Goal: Check status: Check status

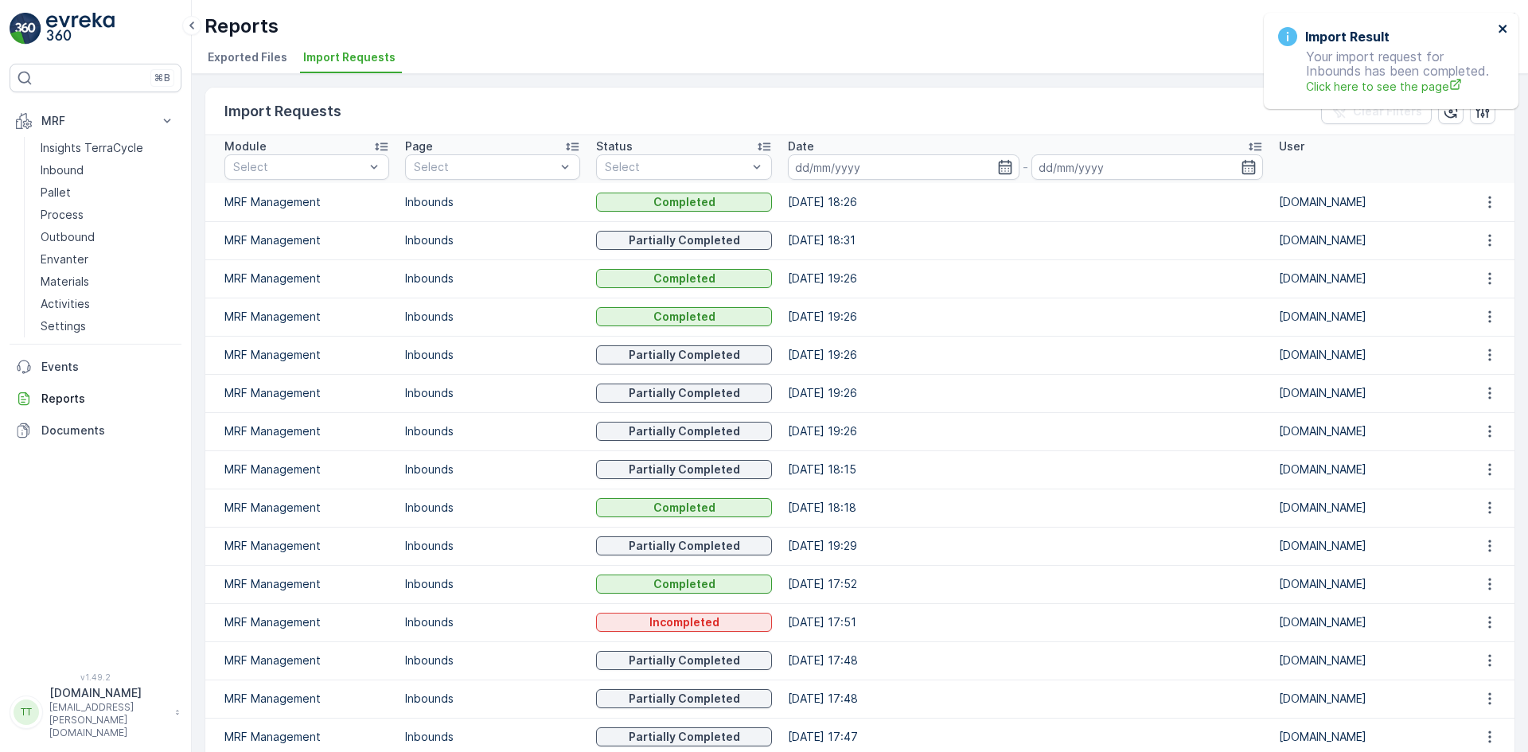
click at [1501, 25] on icon "close" at bounding box center [1503, 29] width 8 height 8
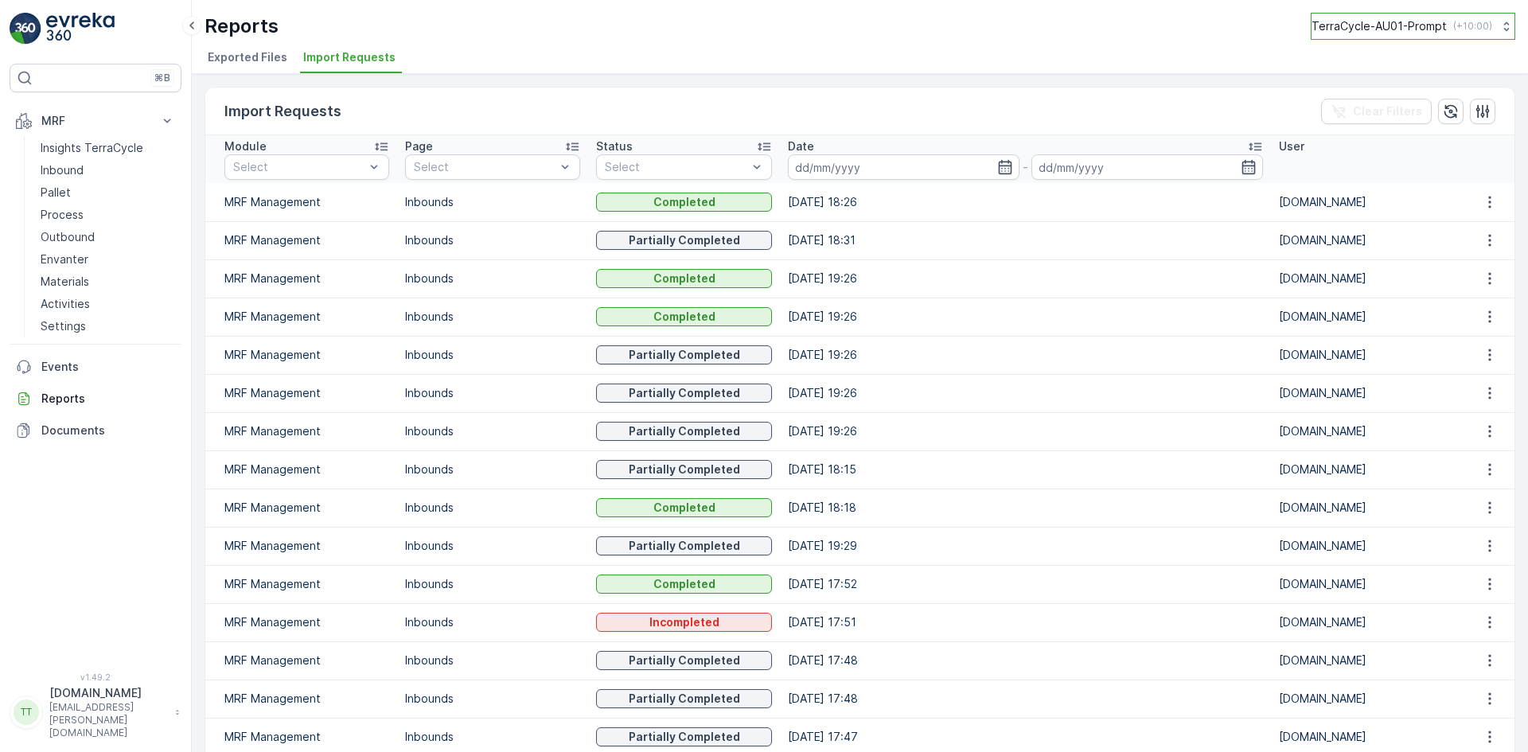
click at [1378, 26] on p "TerraCycle-AU01-Prompt" at bounding box center [1379, 26] width 135 height 16
type input "es"
click at [1388, 98] on span "TerraCycle-ES-MRF" at bounding box center [1411, 96] width 178 height 16
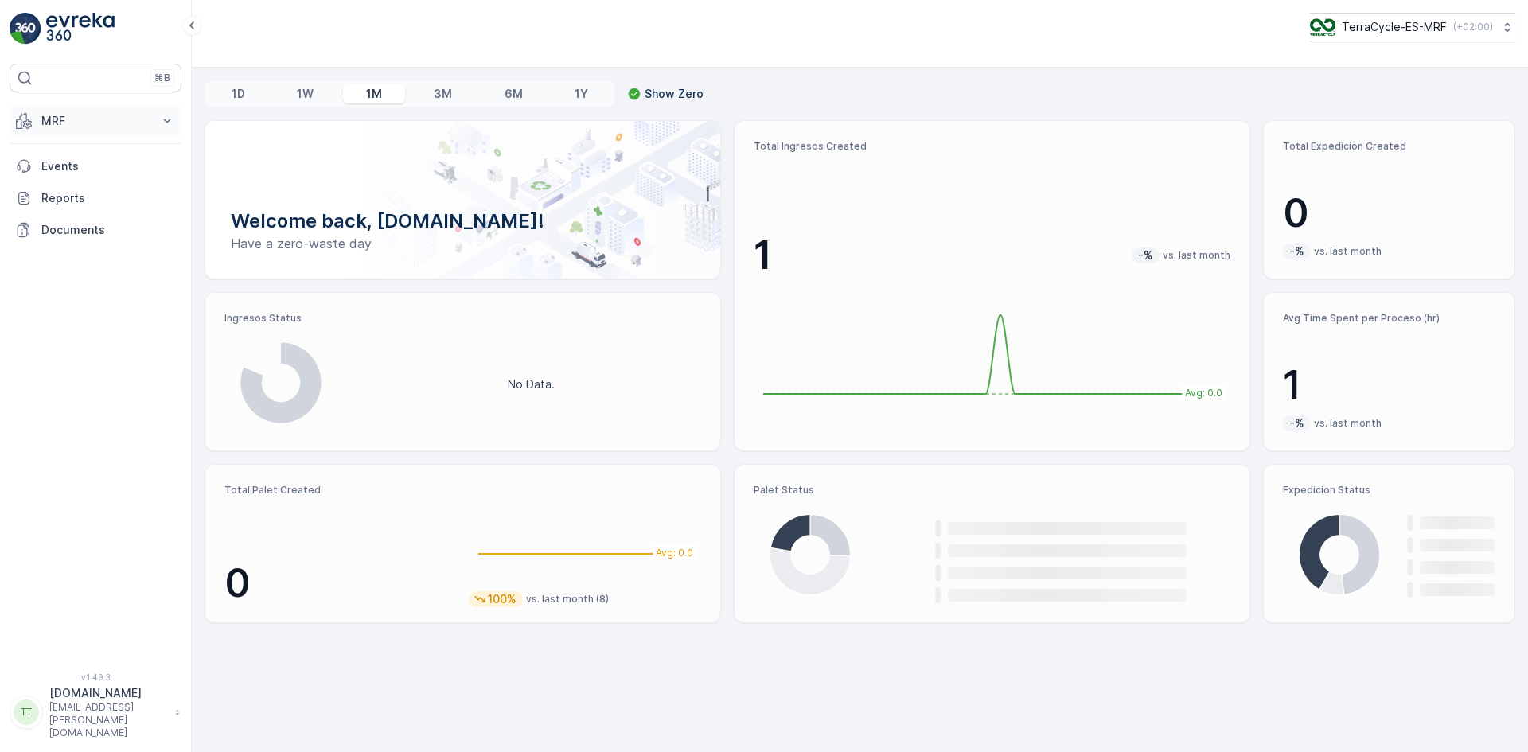
click at [45, 110] on button "MRF" at bounding box center [96, 121] width 172 height 32
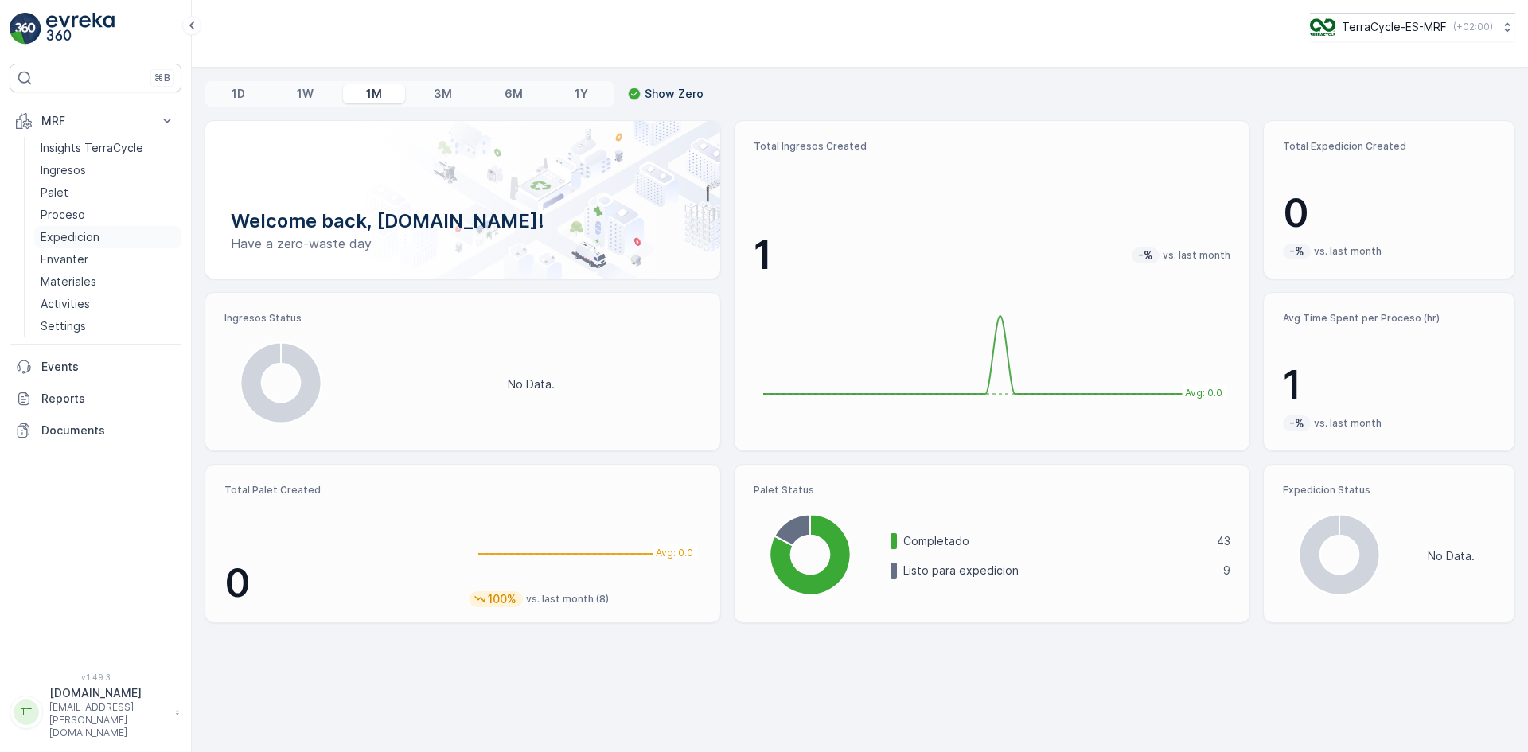
click at [77, 232] on p "Expedicion" at bounding box center [70, 237] width 59 height 16
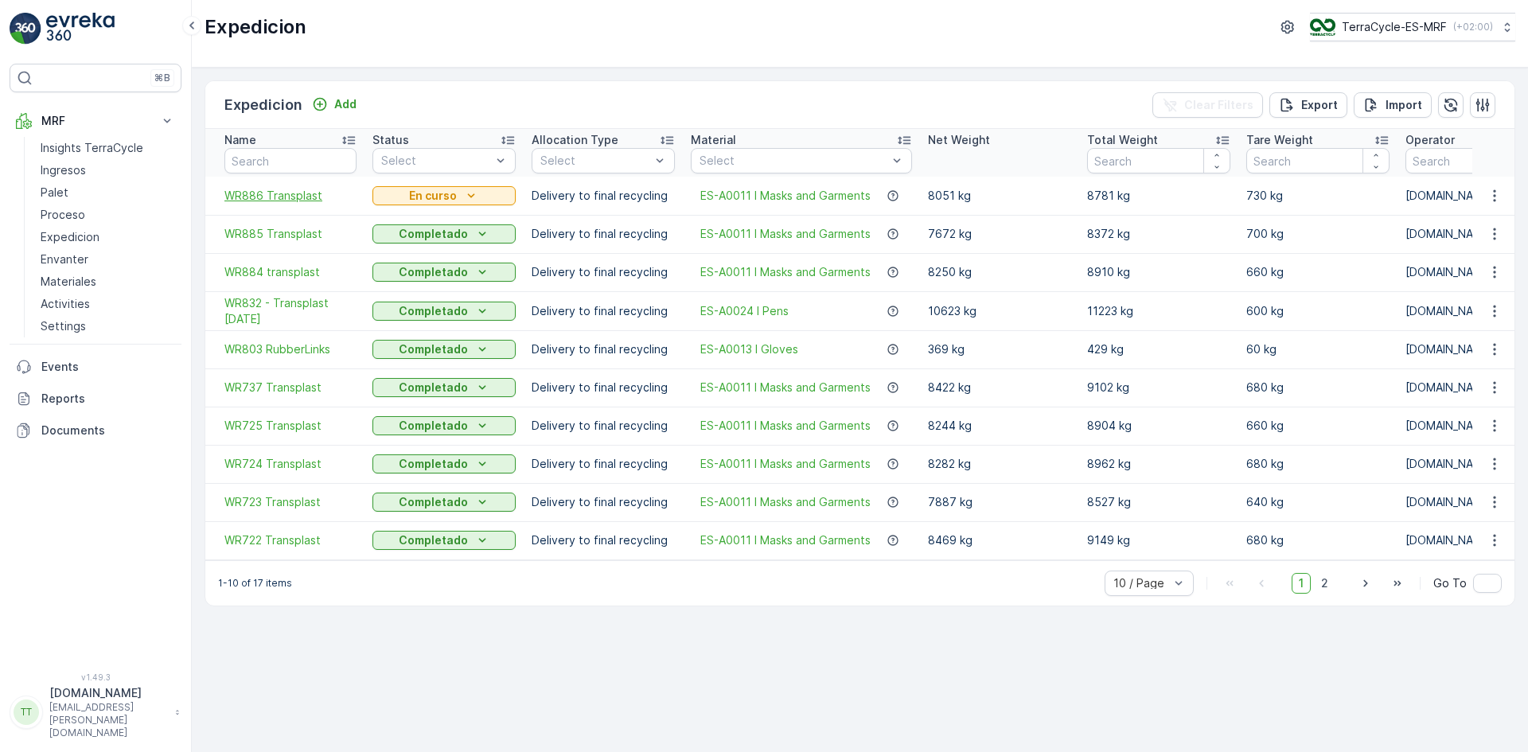
click at [297, 200] on span "WR886 Transplast" at bounding box center [290, 196] width 132 height 16
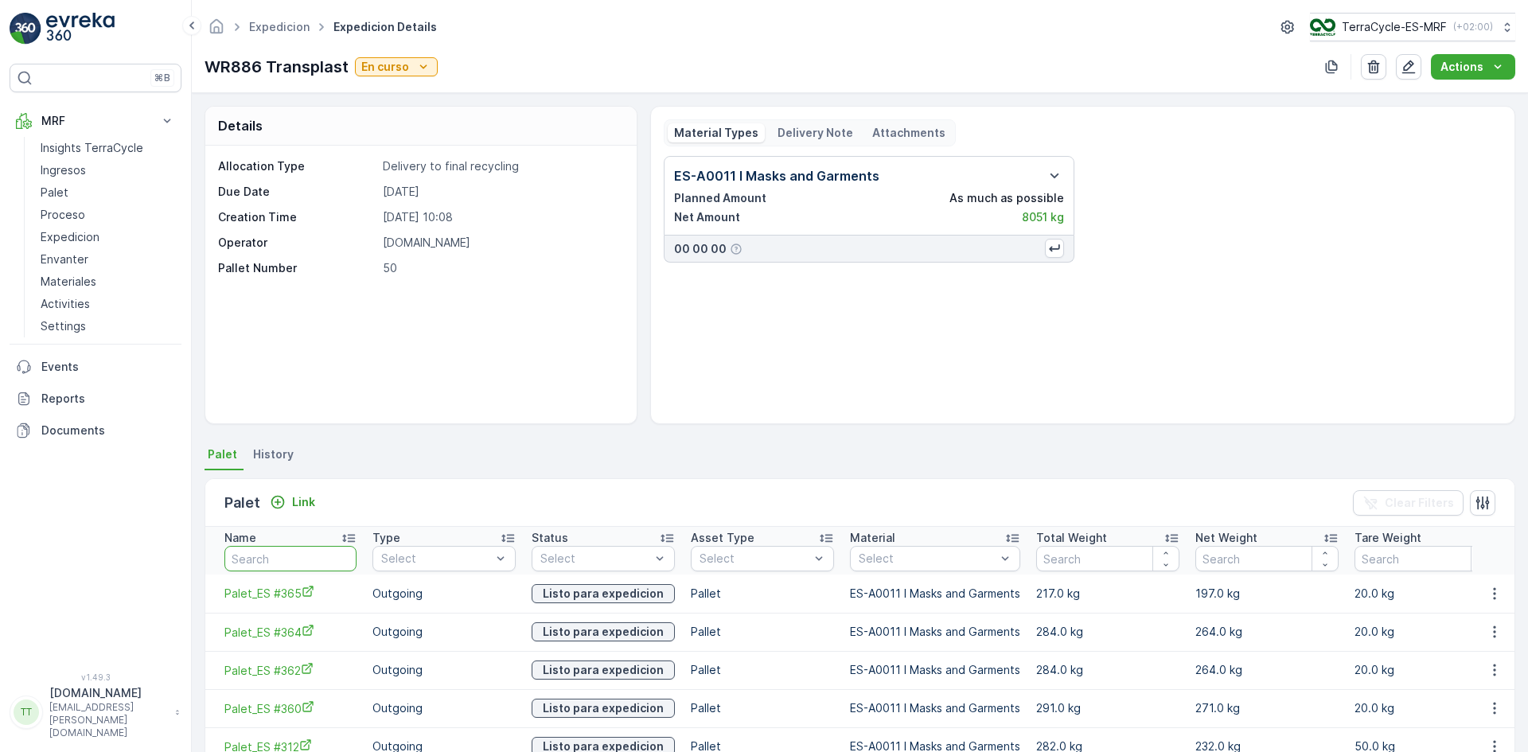
click at [257, 551] on input "text" at bounding box center [290, 558] width 132 height 25
paste input "Palet #833"
type input "Palet #833"
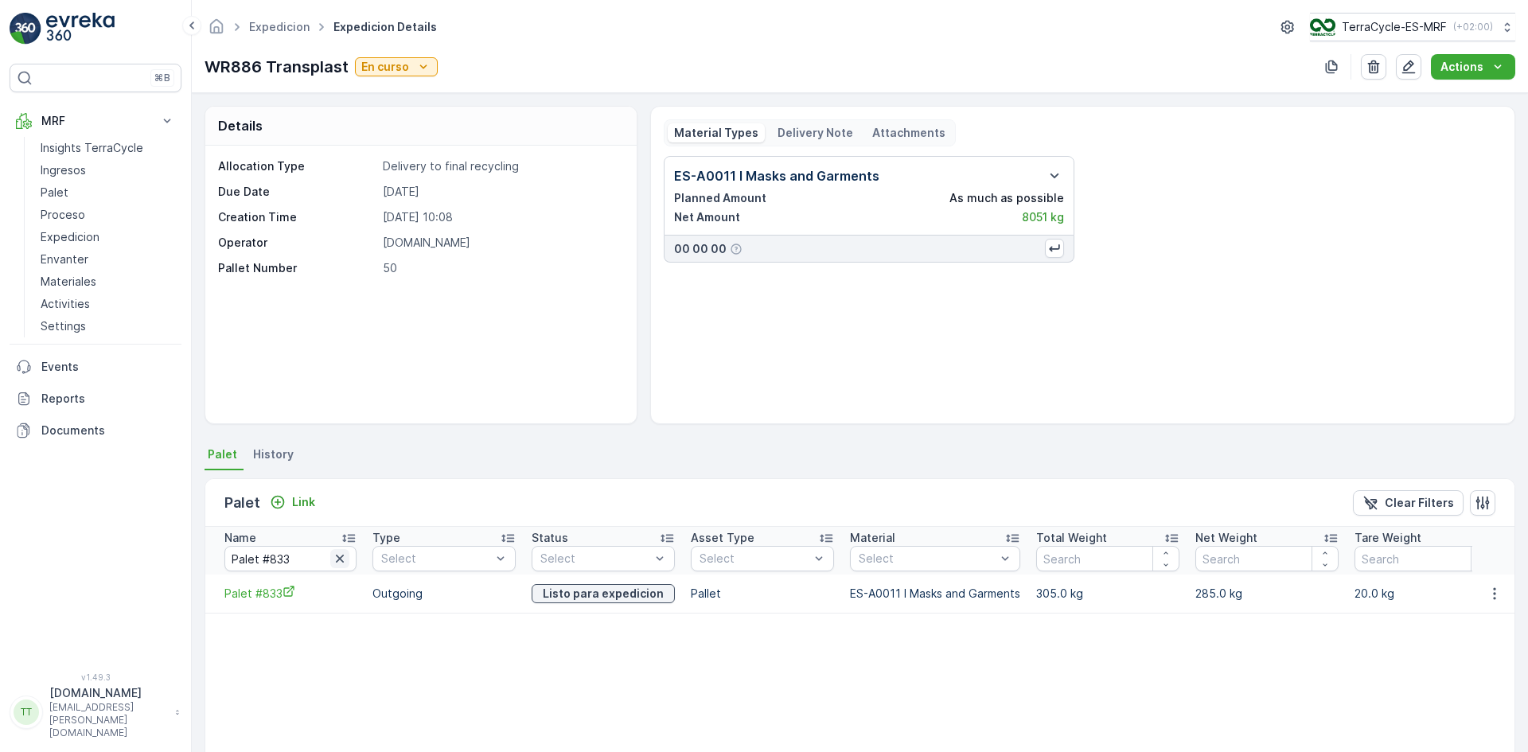
click at [338, 555] on icon "button" at bounding box center [340, 559] width 16 height 16
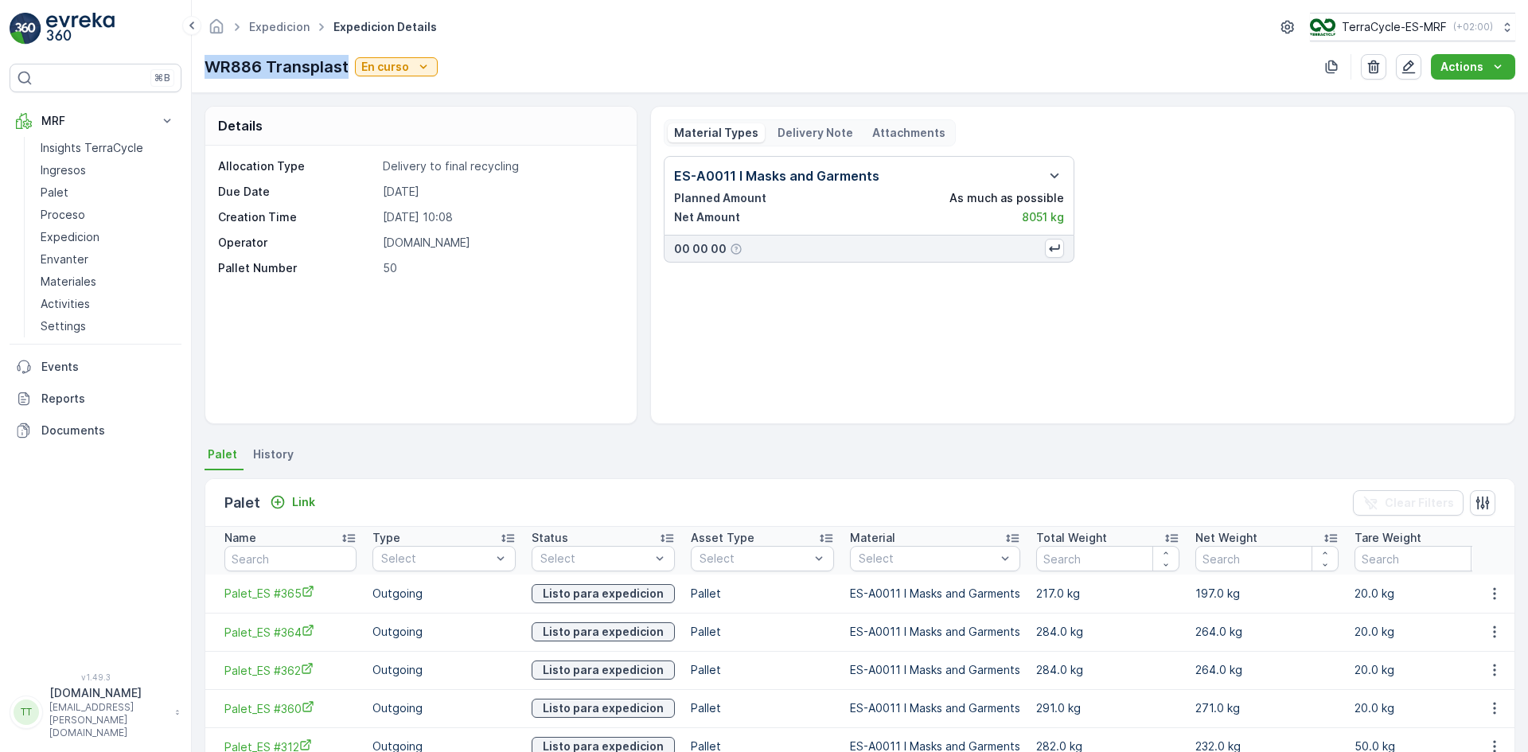
drag, startPoint x: 208, startPoint y: 68, endPoint x: 346, endPoint y: 73, distance: 138.6
click at [346, 73] on p "WR886 Transplast" at bounding box center [277, 67] width 144 height 24
copy p "WR886 Transplast"
click at [1381, 20] on p "TerraCycle-ES-MRF" at bounding box center [1393, 27] width 105 height 16
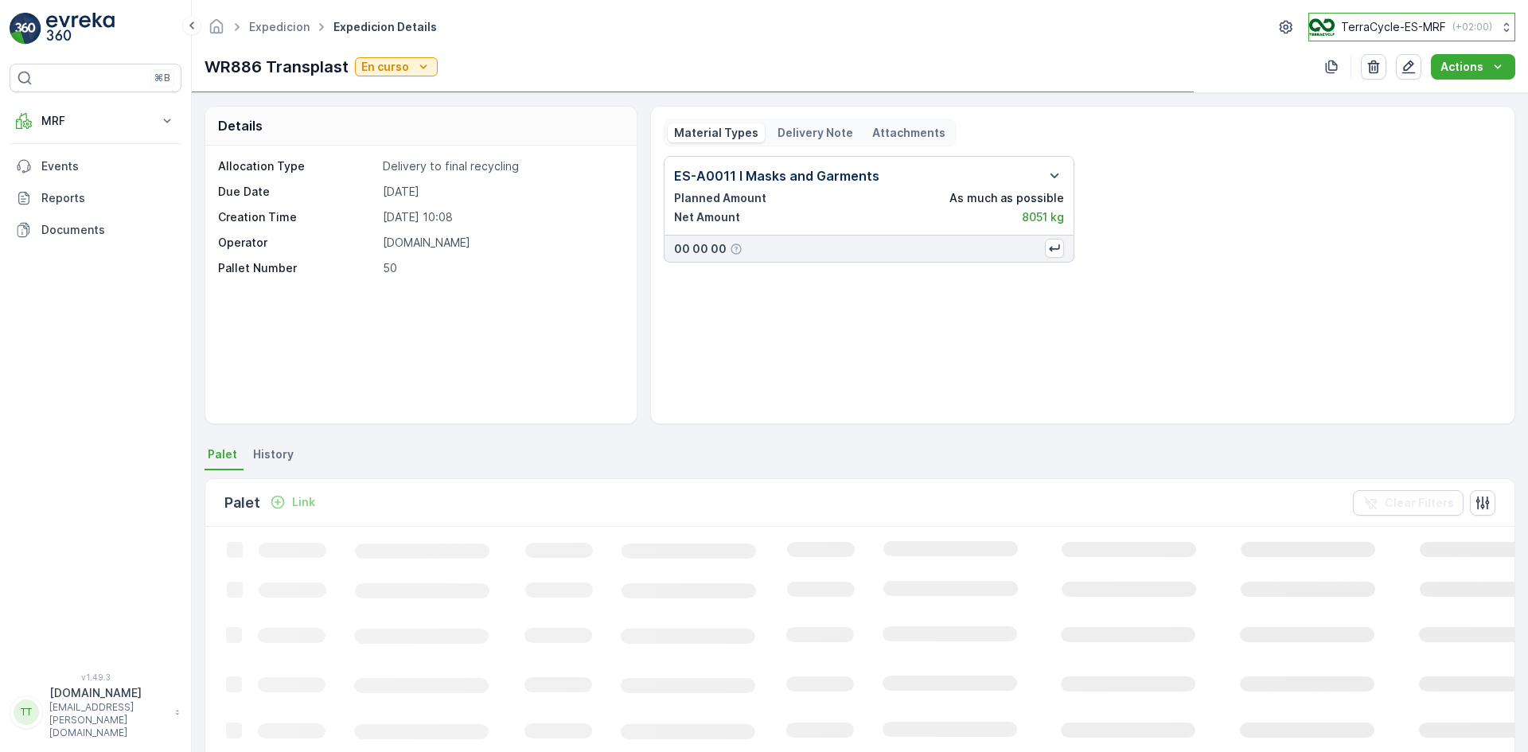
click at [1391, 24] on p "TerraCycle-ES-MRF" at bounding box center [1393, 27] width 105 height 16
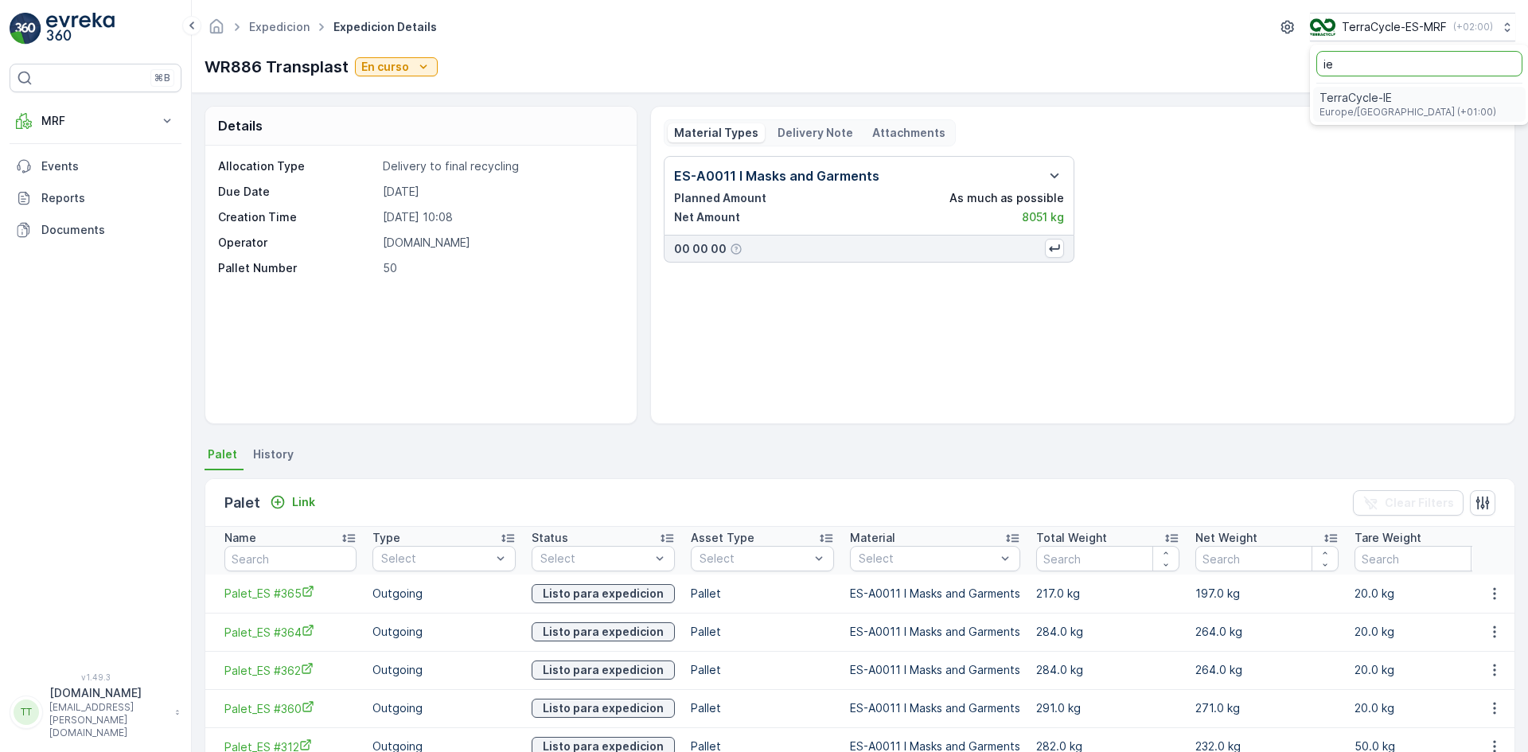
type input "ie"
click at [1368, 94] on span "TerraCycle-IE" at bounding box center [1408, 98] width 177 height 16
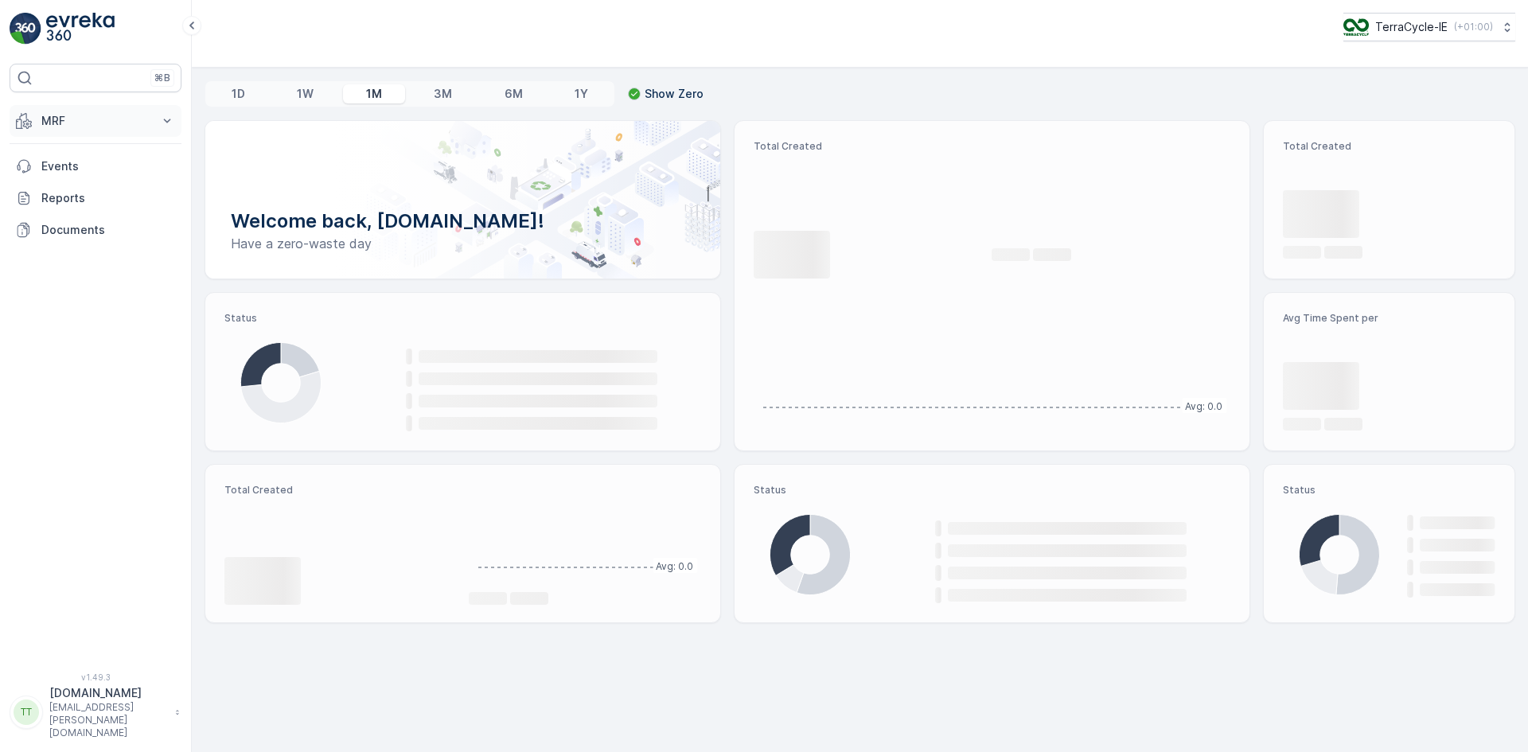
click at [64, 119] on p "MRF" at bounding box center [95, 121] width 108 height 16
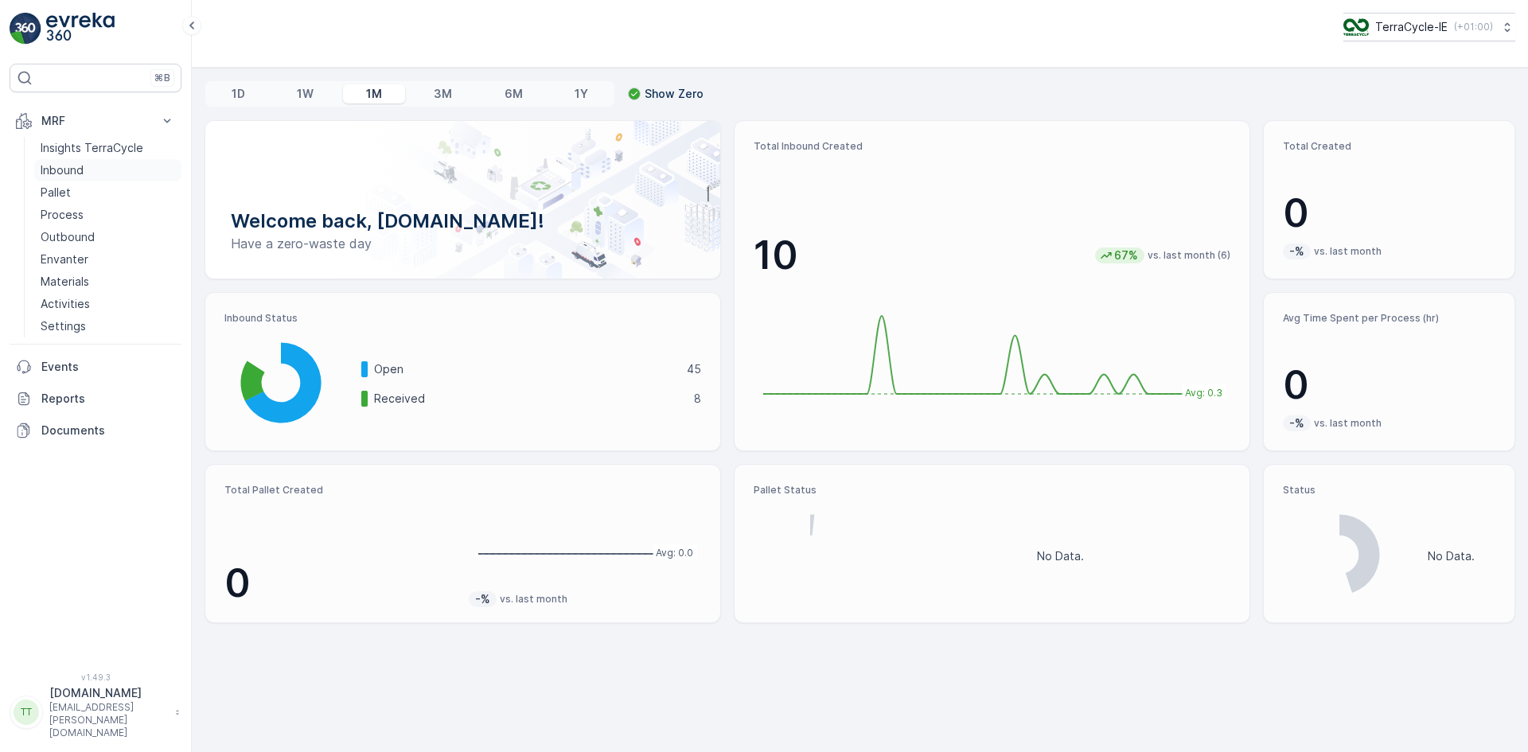
click at [64, 166] on p "Inbound" at bounding box center [62, 170] width 43 height 16
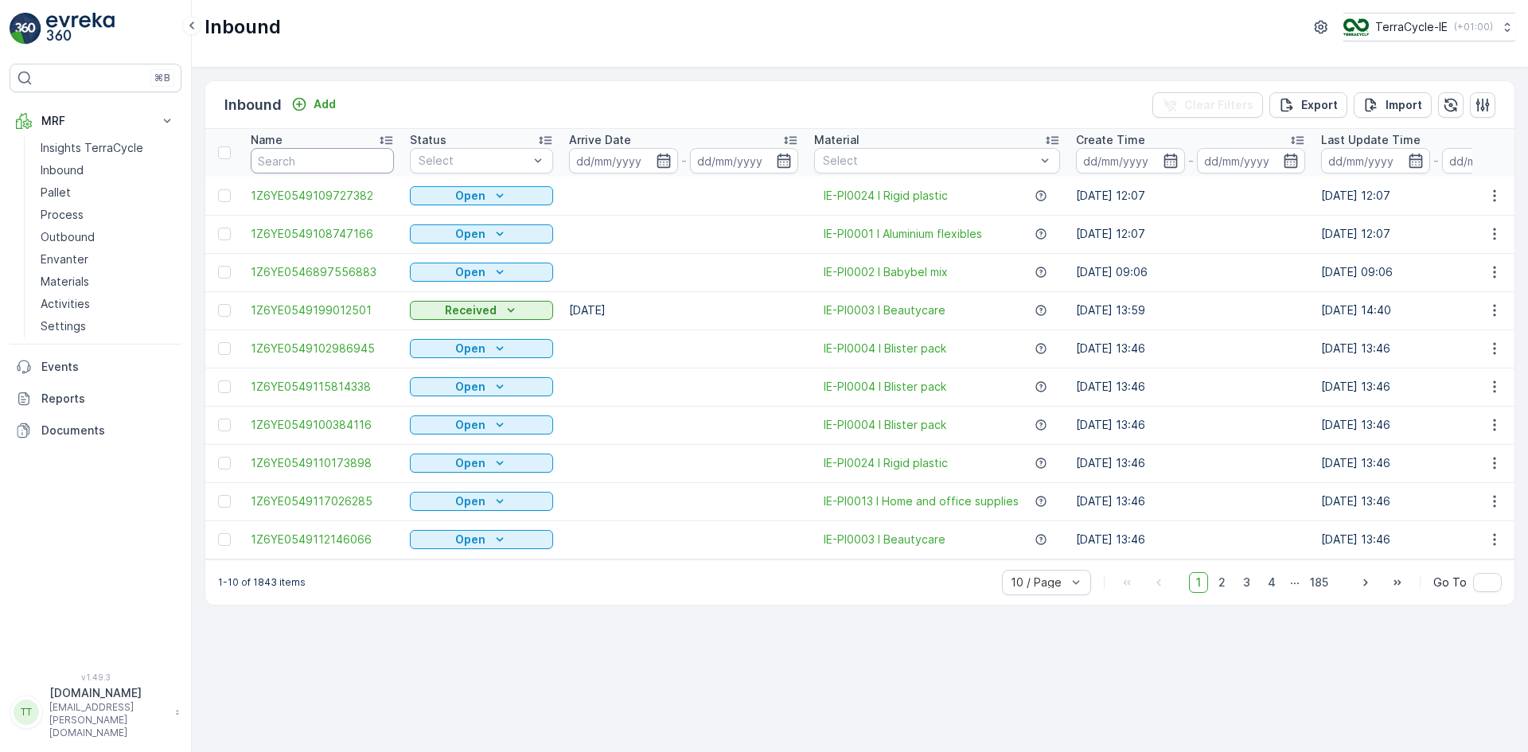
click at [287, 161] on input "text" at bounding box center [322, 160] width 143 height 25
paste input "1Z6YE054916730373"
type input "1Z6YE054916730373"
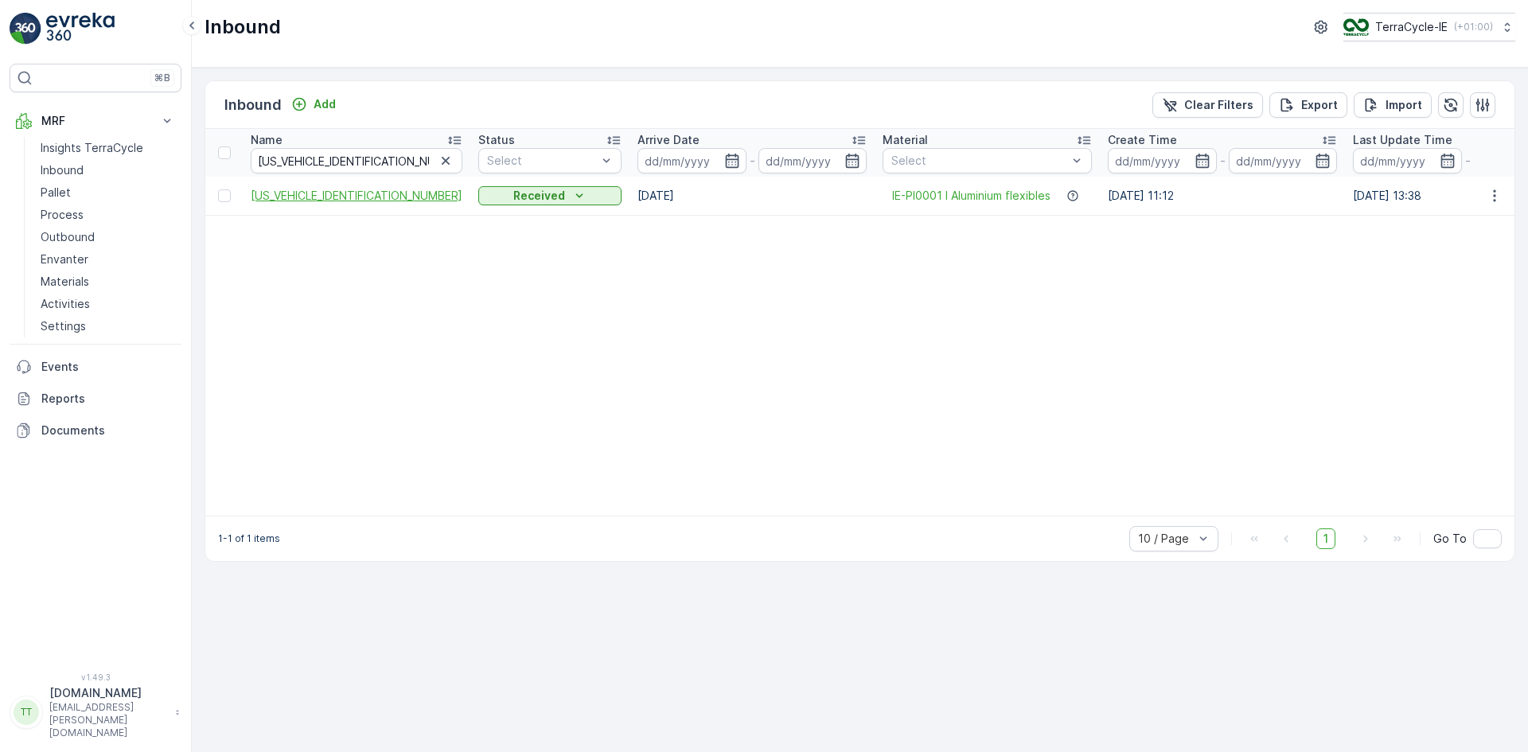
click at [333, 194] on span "1Z6YE054916730373" at bounding box center [357, 196] width 212 height 16
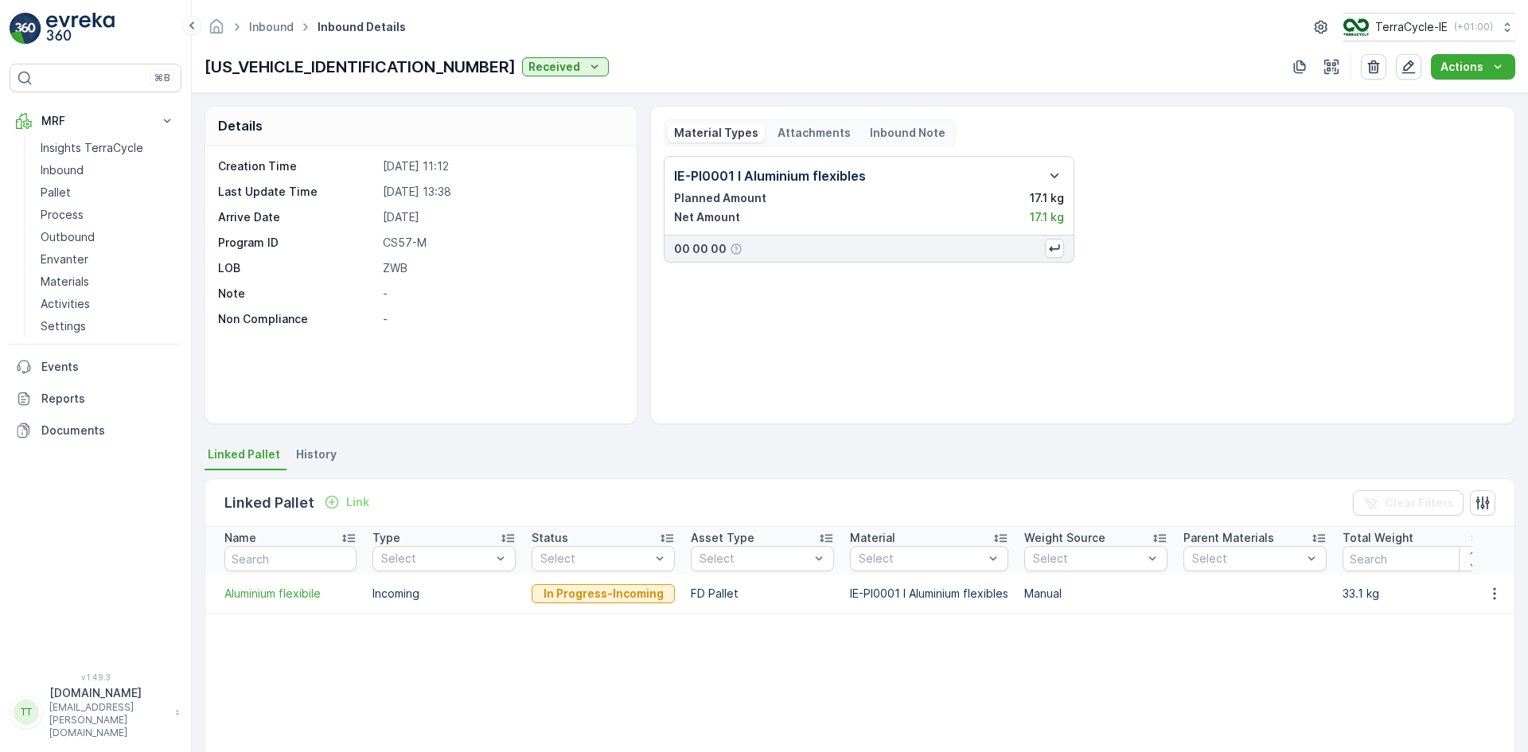
click at [322, 453] on span "History" at bounding box center [316, 455] width 41 height 16
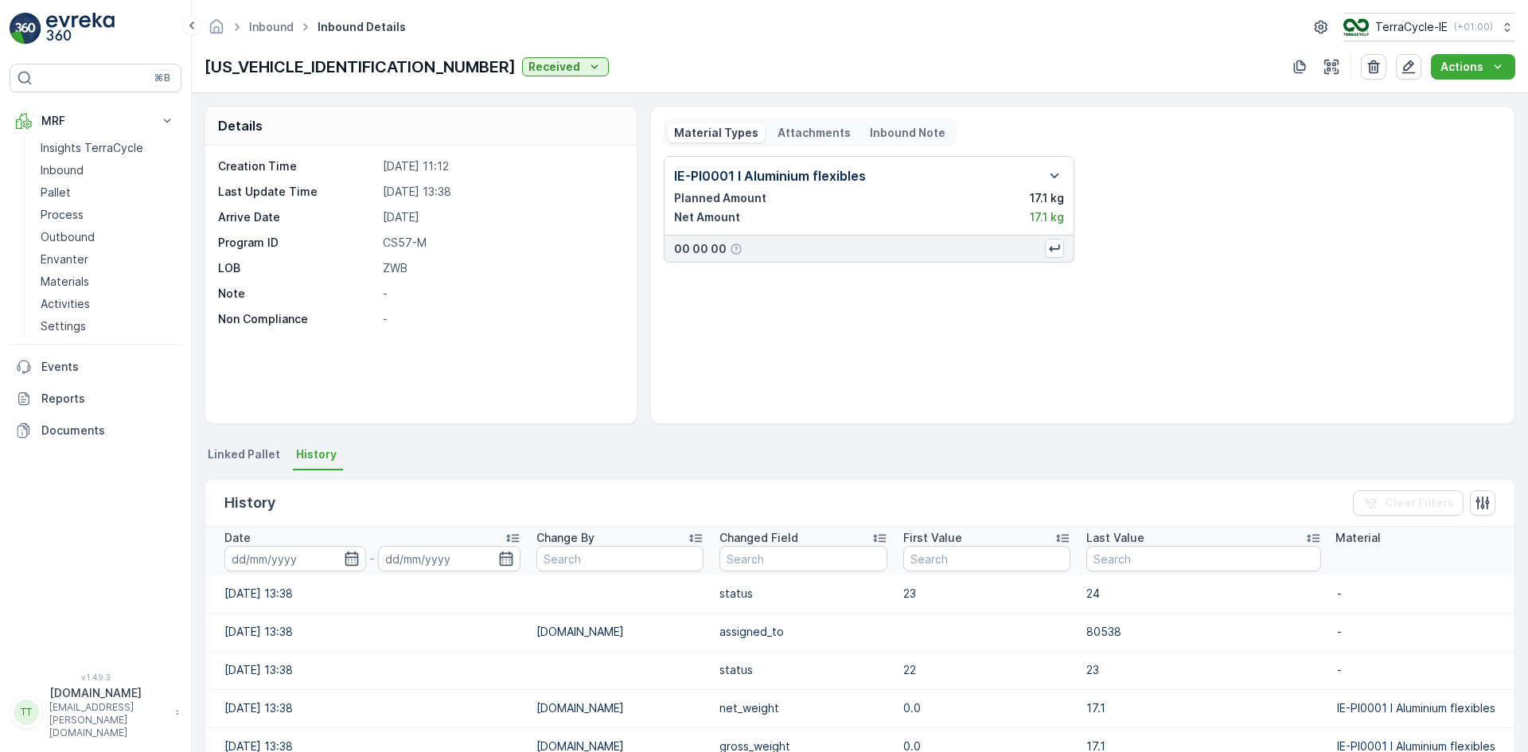
click at [879, 128] on p "Inbound Note" at bounding box center [908, 133] width 76 height 16
